Goal: Information Seeking & Learning: Learn about a topic

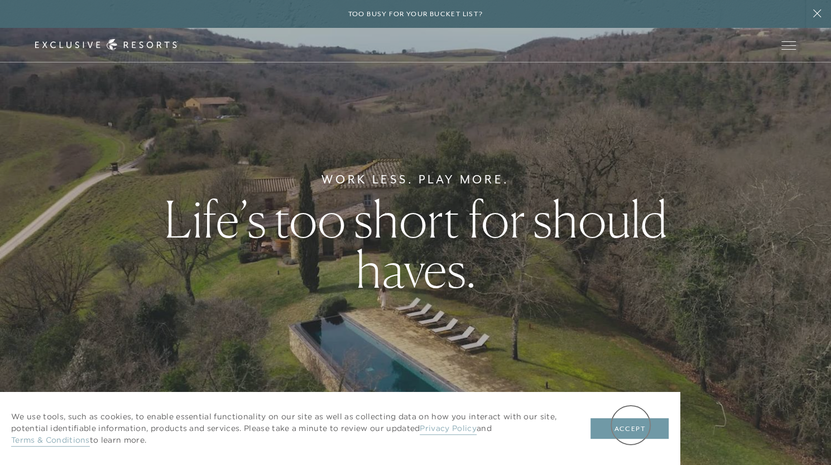
click at [631, 425] on button "Accept" at bounding box center [630, 429] width 78 height 21
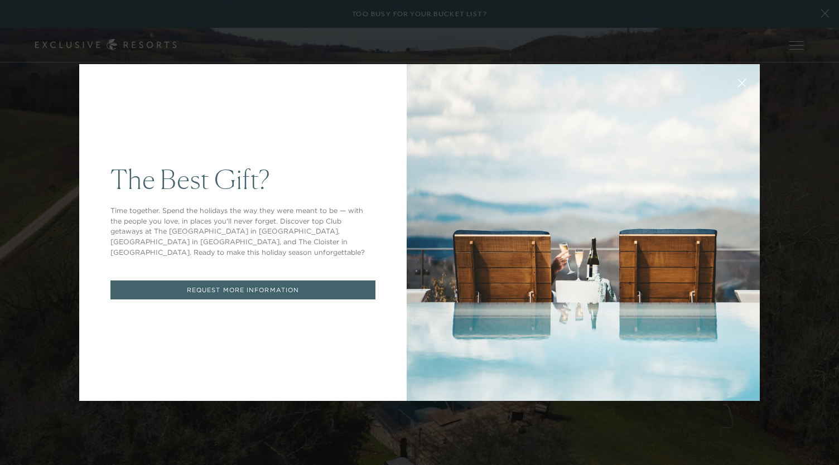
click at [737, 78] on button at bounding box center [742, 82] width 27 height 27
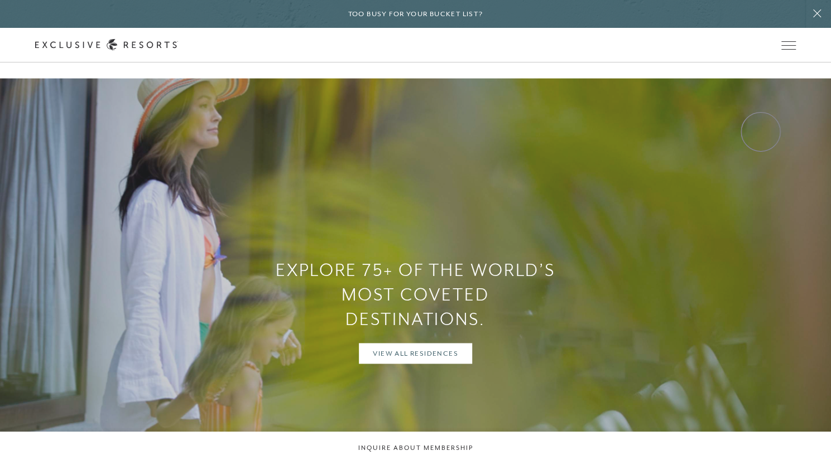
scroll to position [837, 0]
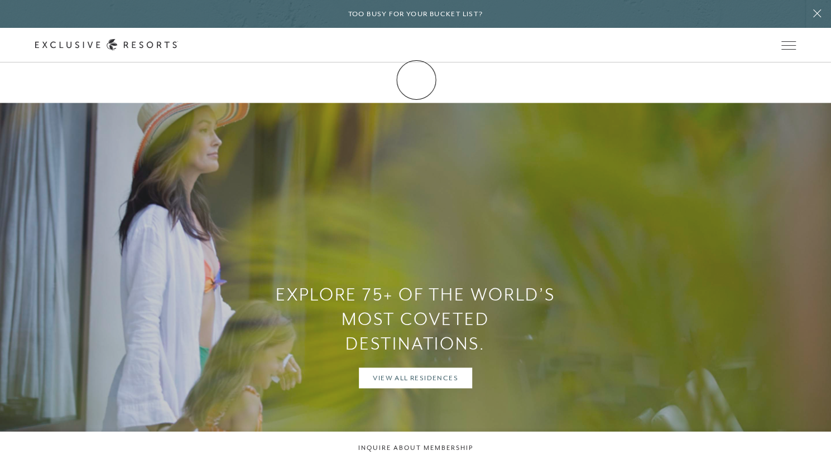
click at [0, 0] on link "Membership" at bounding box center [0, 0] width 0 height 0
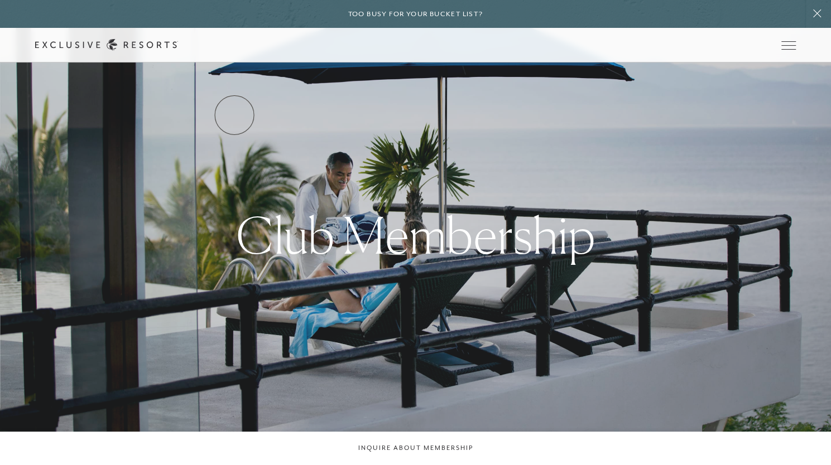
click at [0, 0] on link "Services & Standards" at bounding box center [0, 0] width 0 height 0
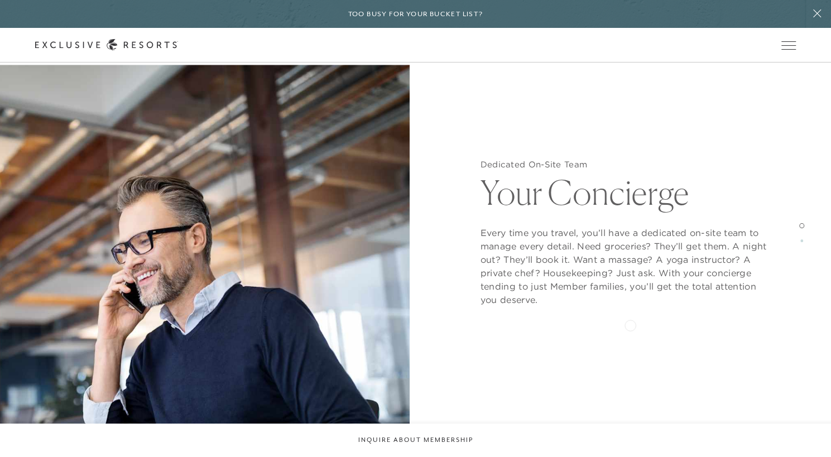
scroll to position [1395, 0]
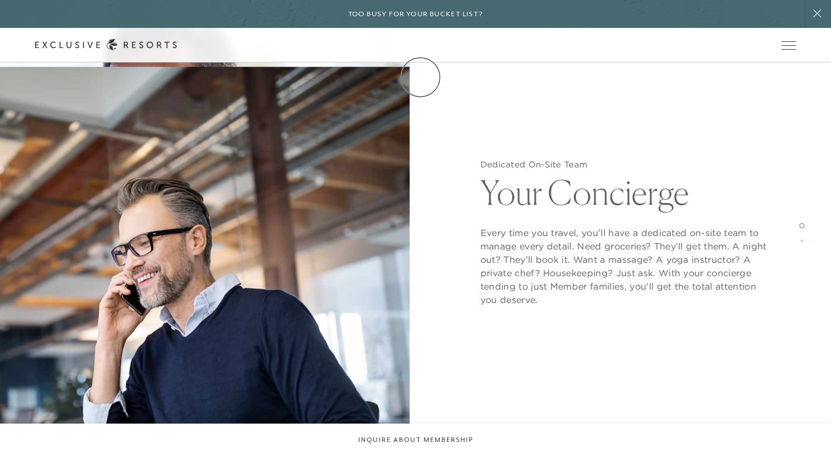
click at [0, 0] on link "Membership" at bounding box center [0, 0] width 0 height 0
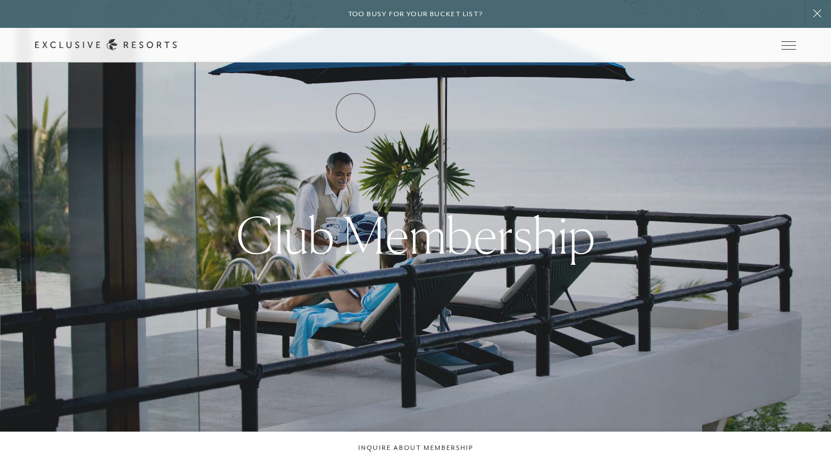
click at [0, 0] on link "How it works" at bounding box center [0, 0] width 0 height 0
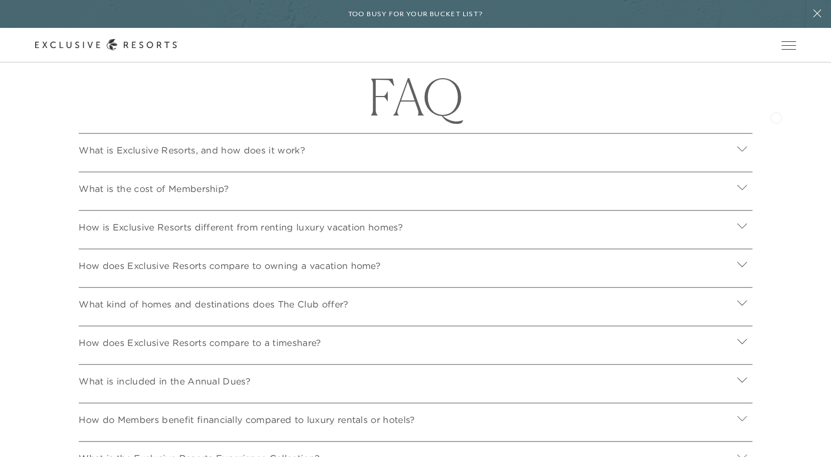
scroll to position [3907, 0]
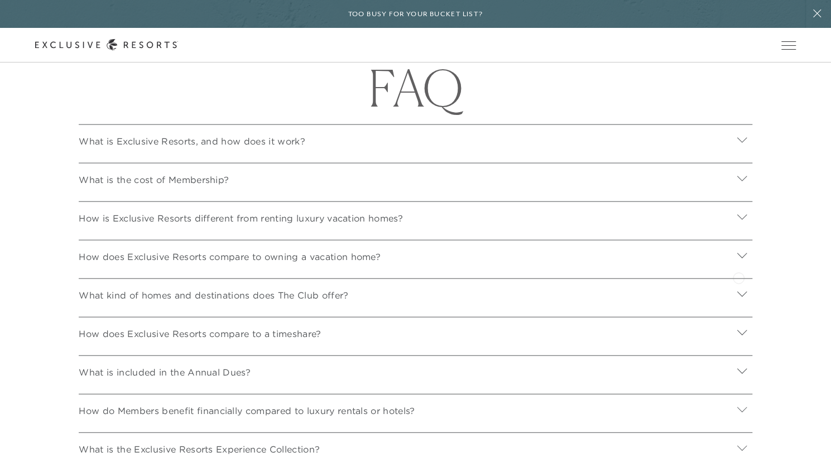
click at [738, 258] on icon at bounding box center [741, 255] width 9 height 5
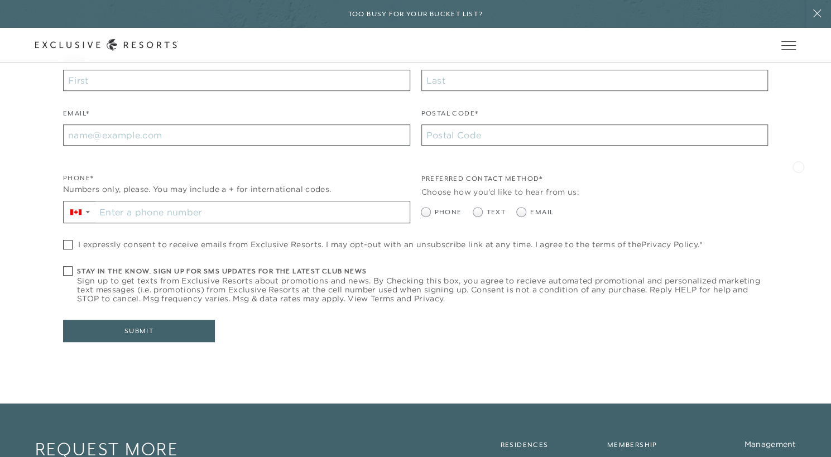
scroll to position [5302, 0]
